Goal: Complete application form: Complete application form

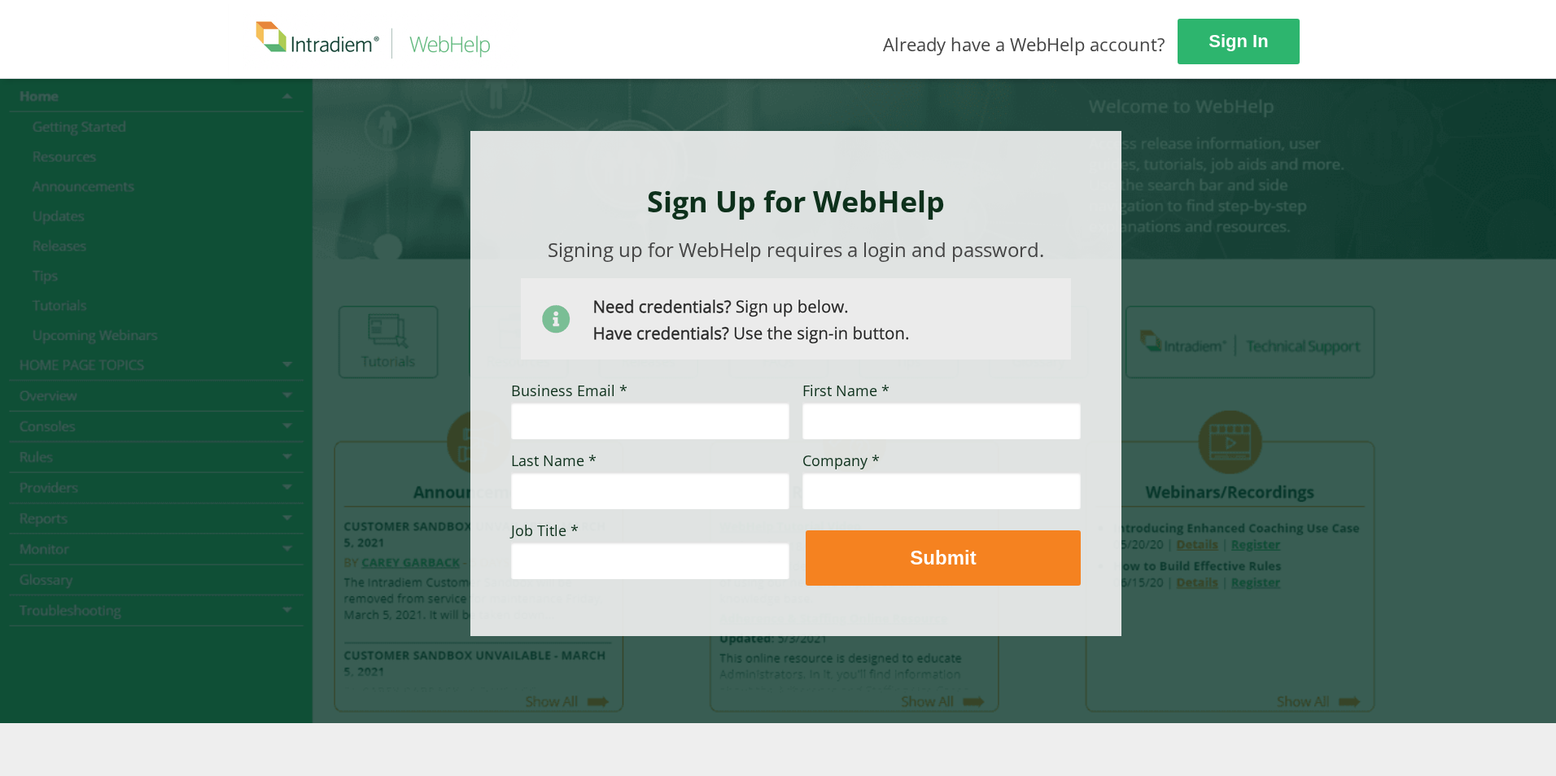
click at [584, 431] on input "Business Email *" at bounding box center [650, 420] width 278 height 37
type input "f"
type input "[EMAIL_ADDRESS][PERSON_NAME][DOMAIN_NAME]"
type input "[PERSON_NAME]"
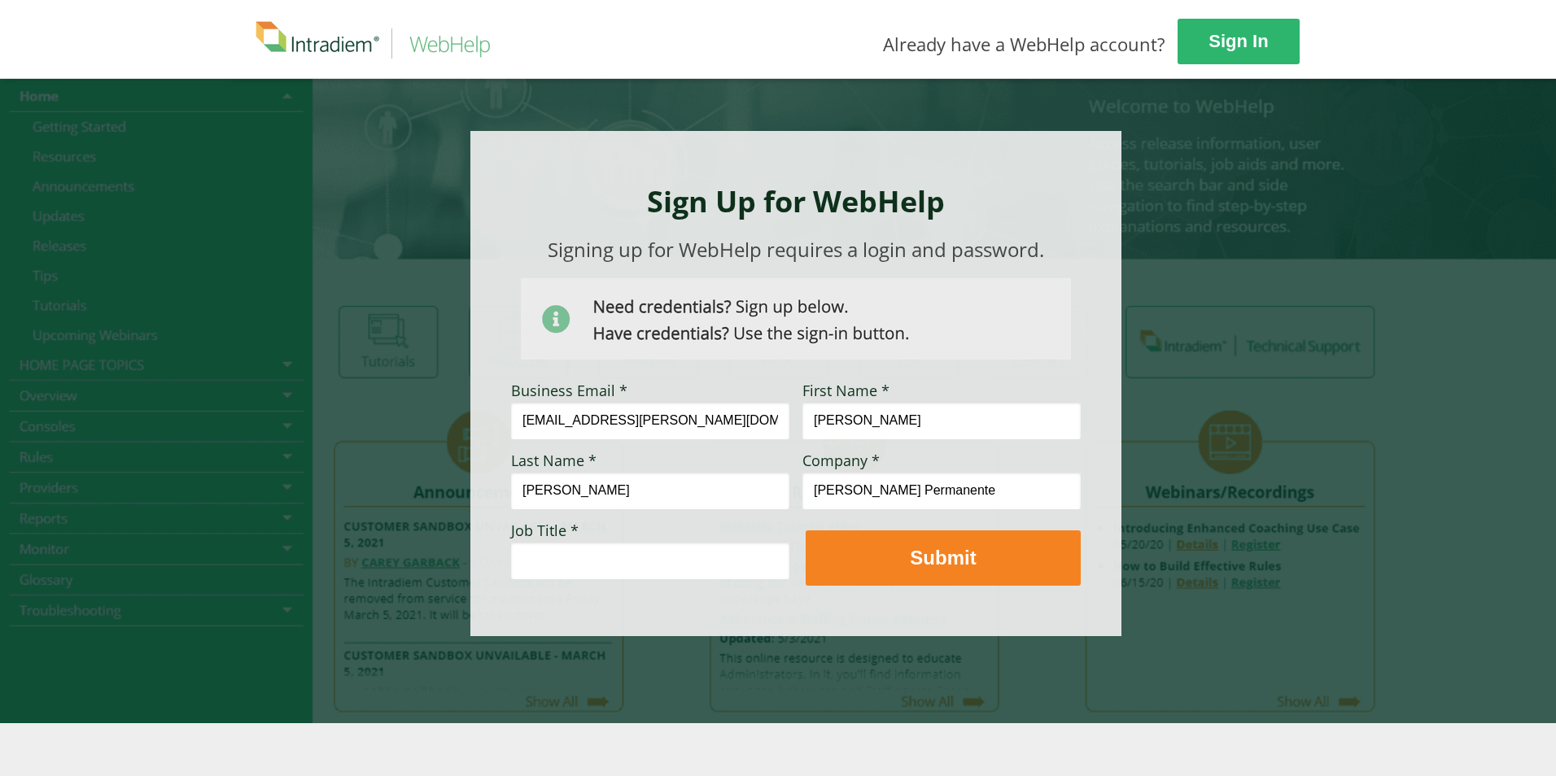
type input "[PERSON_NAME] Permanente"
drag, startPoint x: 663, startPoint y: 569, endPoint x: 353, endPoint y: 564, distance: 310.1
click at [353, 564] on div "Sign In Already have a WebHelp account? Sign Up for WebHelp Business Email * [E…" at bounding box center [778, 388] width 1556 height 776
click at [641, 560] on input "Contact" at bounding box center [650, 560] width 278 height 37
click at [733, 553] on input "Contact Center Specialist" at bounding box center [650, 560] width 278 height 37
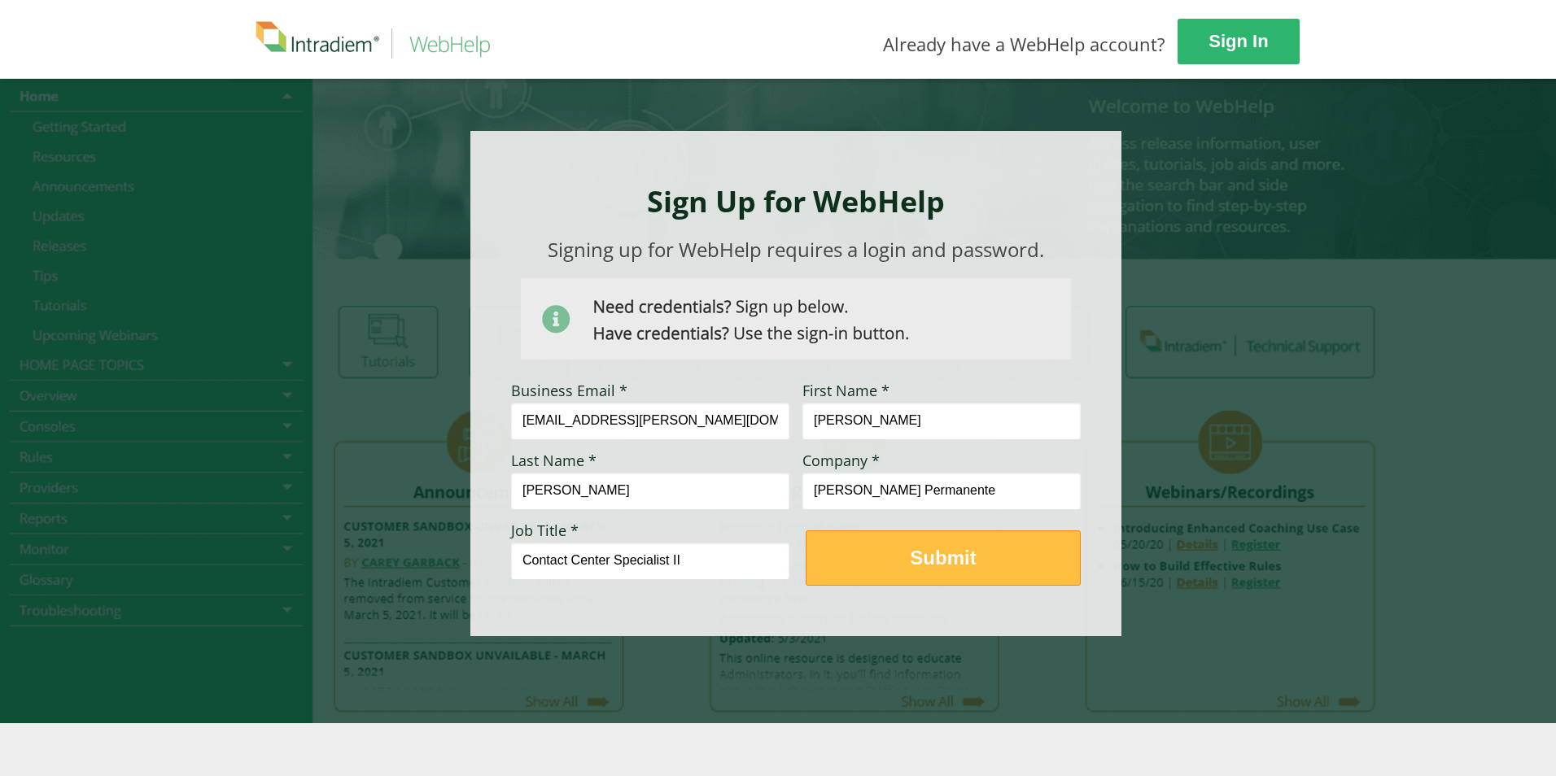
type input "Contact Center Specialist II"
click at [934, 564] on strong "Submit" at bounding box center [943, 558] width 66 height 22
